Goal: Information Seeking & Learning: Learn about a topic

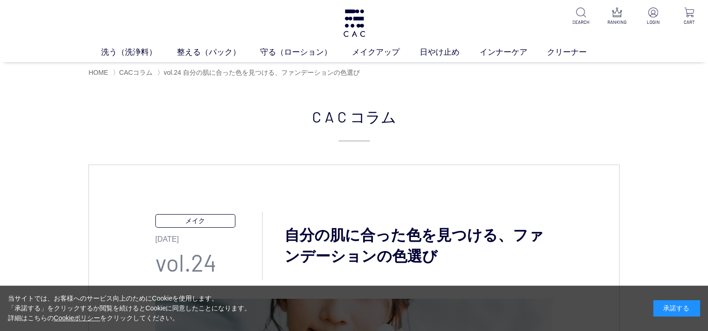
click at [674, 309] on div "承諾する" at bounding box center [676, 309] width 47 height 16
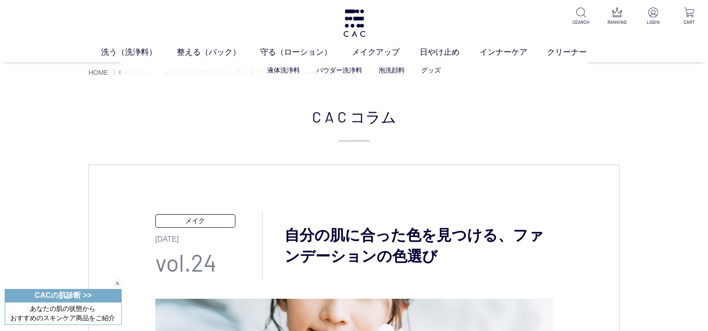
click at [132, 69] on ul "液体洗浄料 パウダー洗浄料 泡洗顔料 グッズ" at bounding box center [354, 70] width 468 height 23
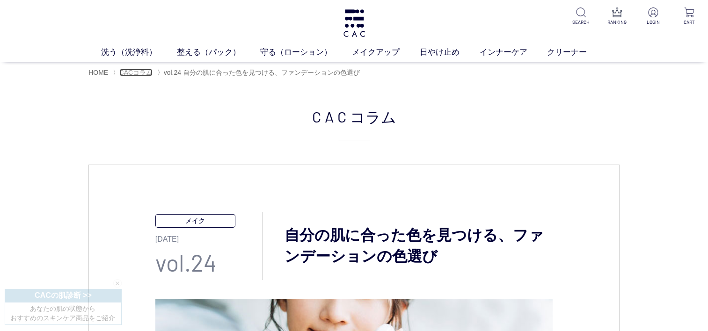
click at [131, 71] on span "CACコラム" at bounding box center [136, 72] width 34 height 7
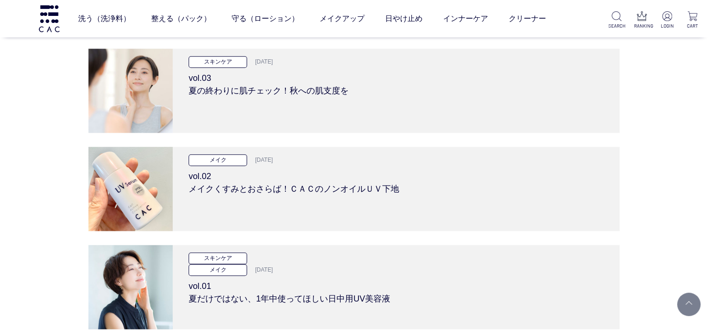
scroll to position [4388, 0]
